Goal: Information Seeking & Learning: Learn about a topic

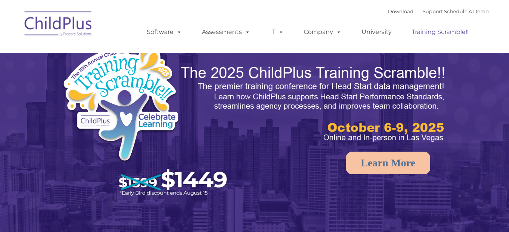
select select "MEDIUM"
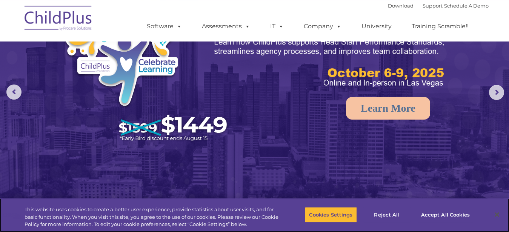
scroll to position [56, 0]
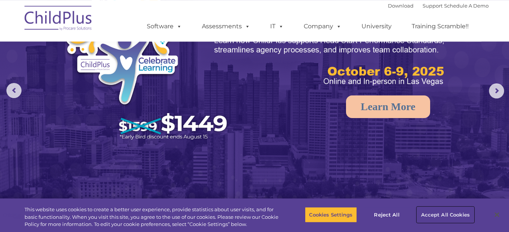
click at [438, 220] on button "Accept All Cookies" at bounding box center [445, 215] width 57 height 16
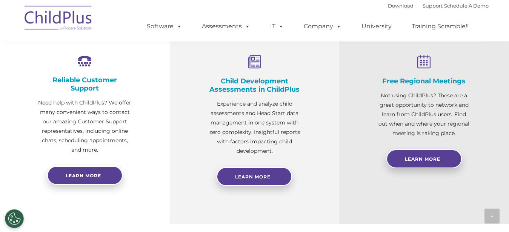
scroll to position [286, 0]
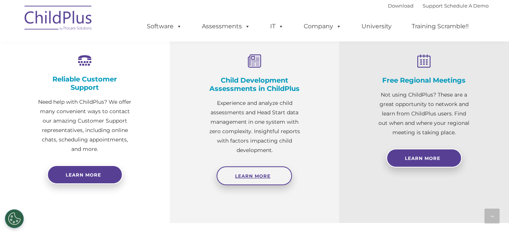
click at [267, 180] on link "Learn More" at bounding box center [255, 176] width 76 height 19
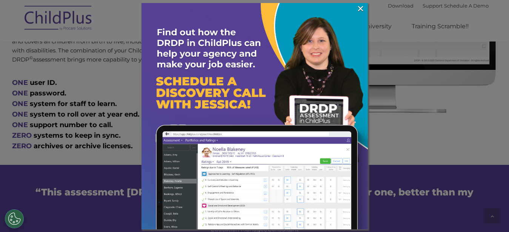
scroll to position [420, 0]
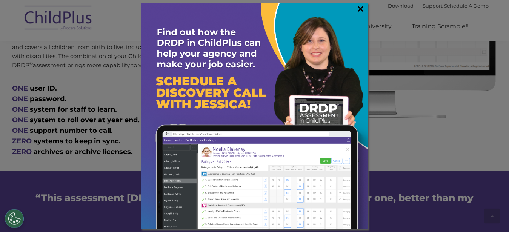
click at [361, 5] on link "×" at bounding box center [361, 9] width 9 height 8
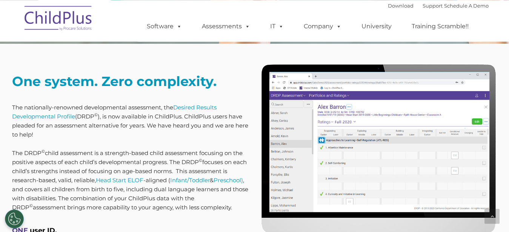
scroll to position [277, 0]
